Goal: Task Accomplishment & Management: Find specific page/section

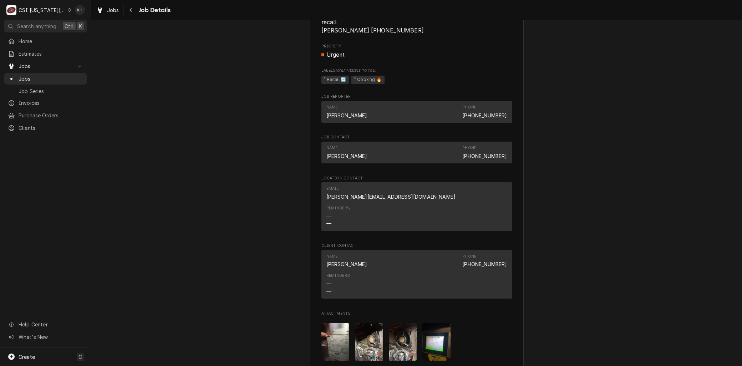
scroll to position [714, 0]
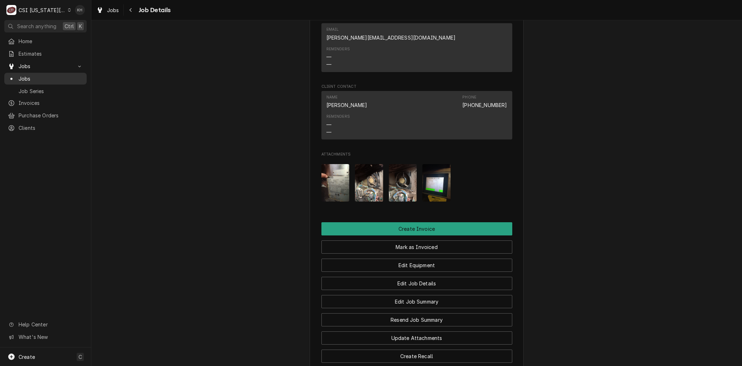
click at [29, 75] on span "Jobs" at bounding box center [51, 78] width 65 height 7
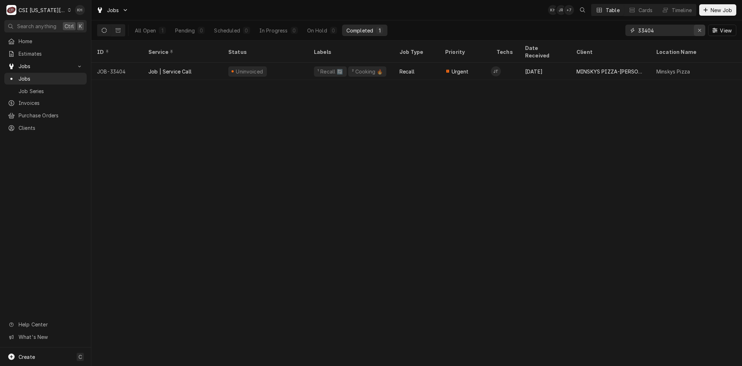
click at [701, 32] on icon "Erase input" at bounding box center [700, 30] width 4 height 5
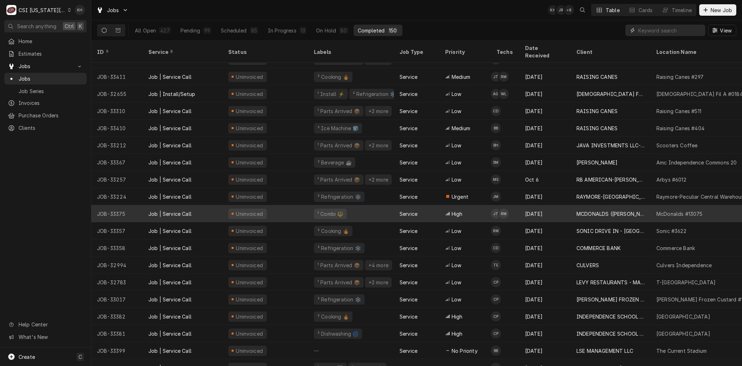
scroll to position [105, 0]
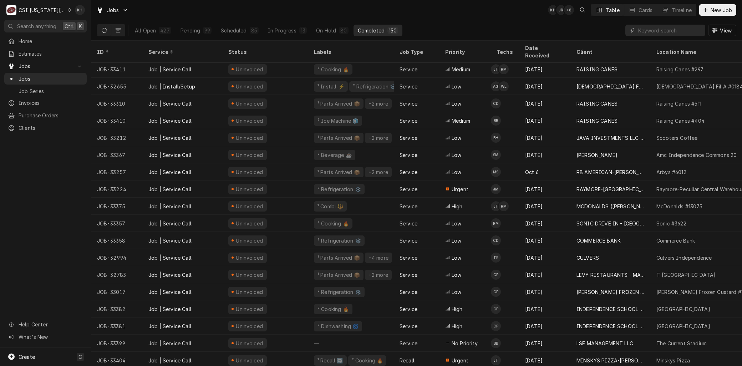
click at [28, 6] on div "CSI Kansas City" at bounding box center [42, 9] width 47 height 7
click at [91, 40] on div "CSI St. [PERSON_NAME]" at bounding box center [122, 38] width 104 height 7
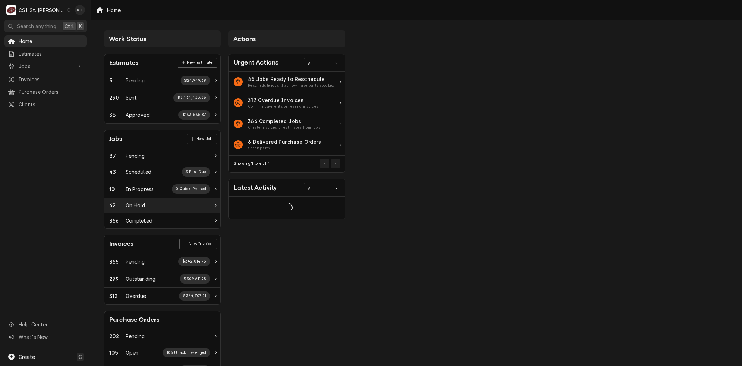
click at [154, 204] on div "62 On Hold" at bounding box center [159, 205] width 101 height 7
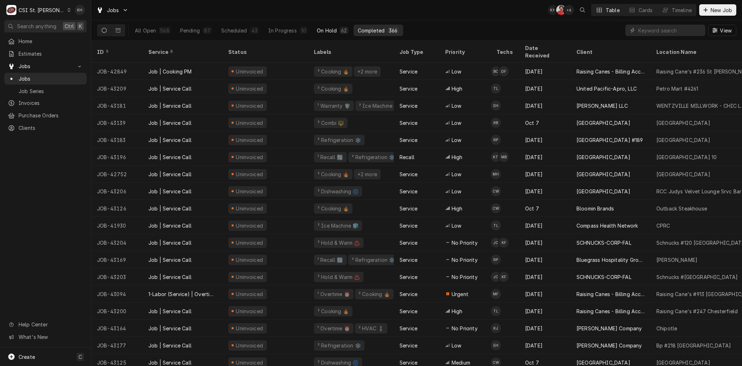
click at [322, 25] on button "On Hold 62" at bounding box center [333, 30] width 40 height 11
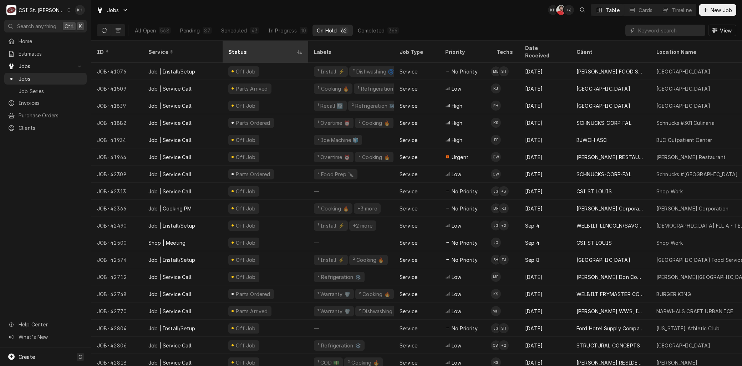
click at [233, 48] on div "Status" at bounding box center [261, 51] width 67 height 7
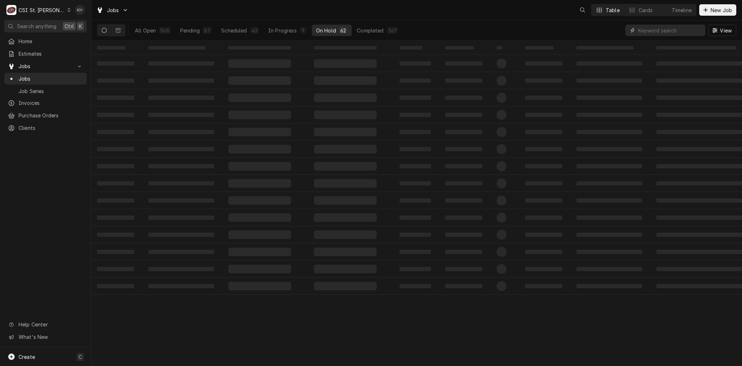
click at [662, 29] on input "Dynamic Content Wrapper" at bounding box center [670, 30] width 64 height 11
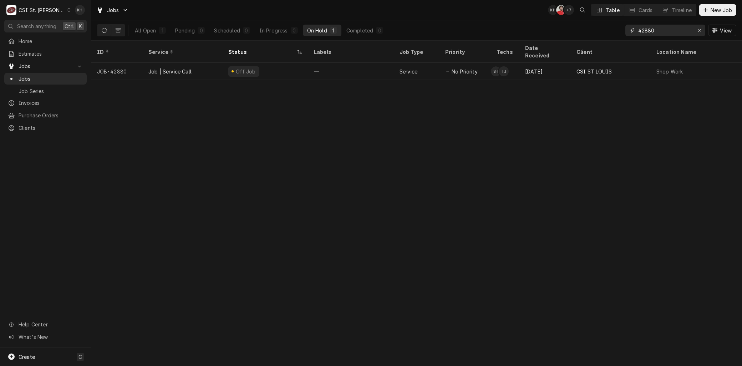
type input "42880"
